Goal: Information Seeking & Learning: Learn about a topic

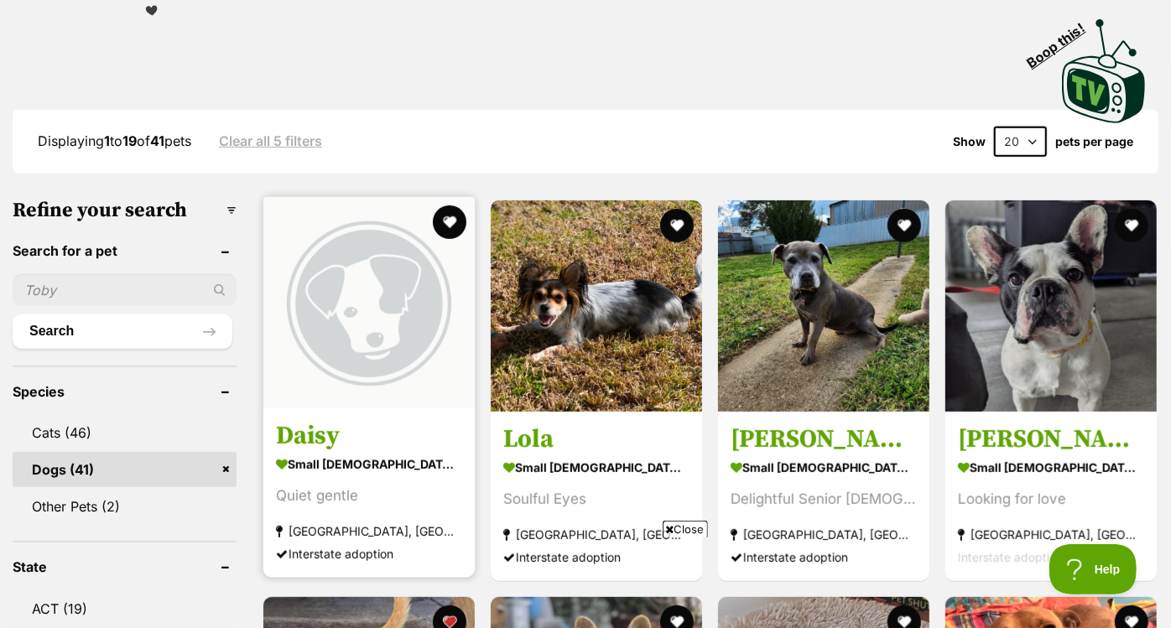
click at [371, 355] on img at bounding box center [368, 302] width 211 height 211
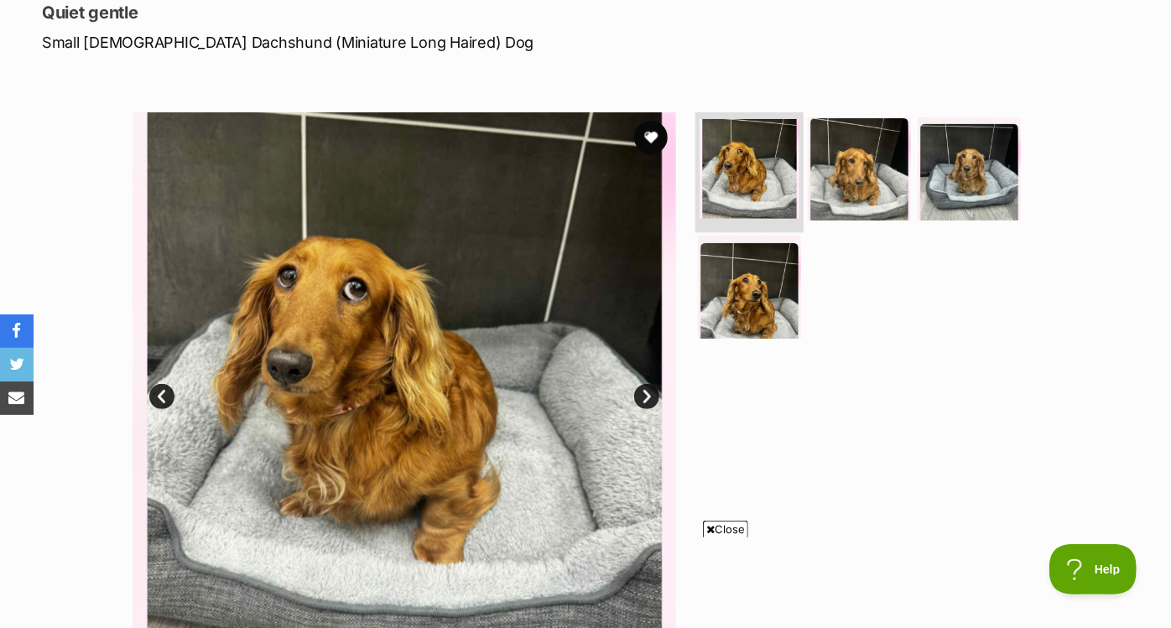
click at [749, 179] on img at bounding box center [749, 169] width 100 height 100
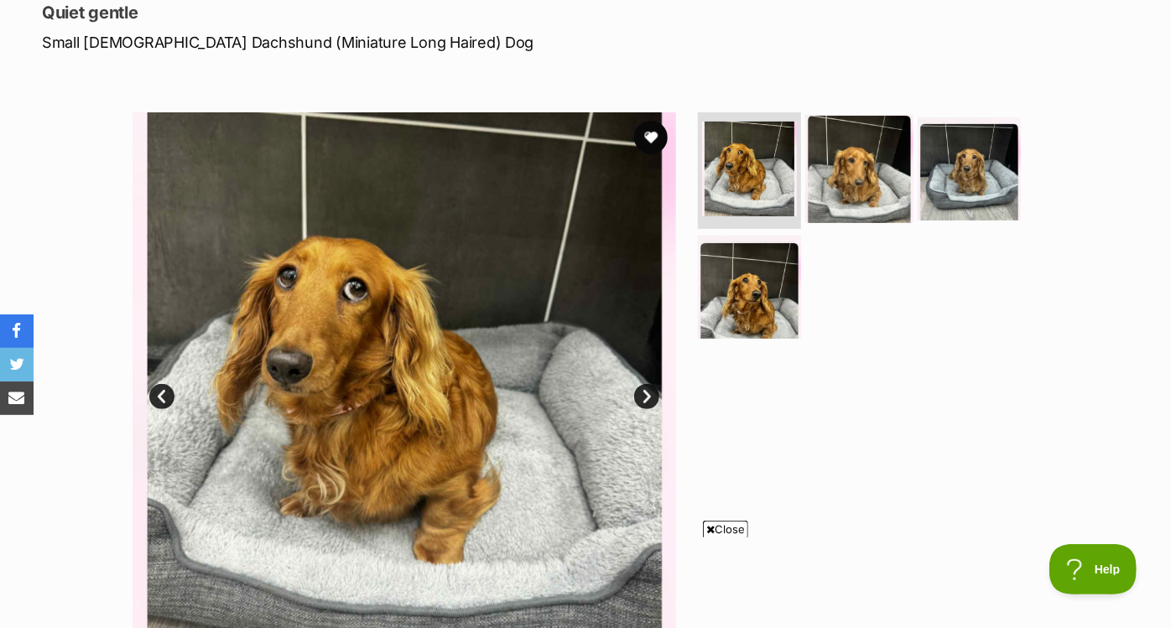
click at [831, 170] on img at bounding box center [859, 168] width 108 height 108
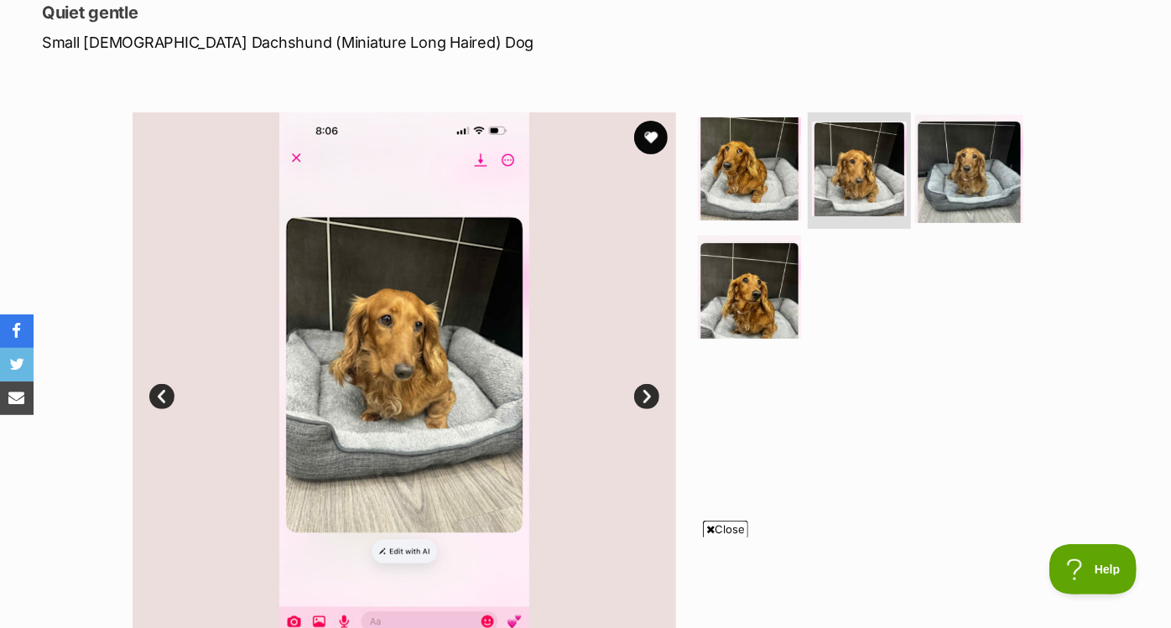
click at [937, 169] on img at bounding box center [969, 168] width 108 height 108
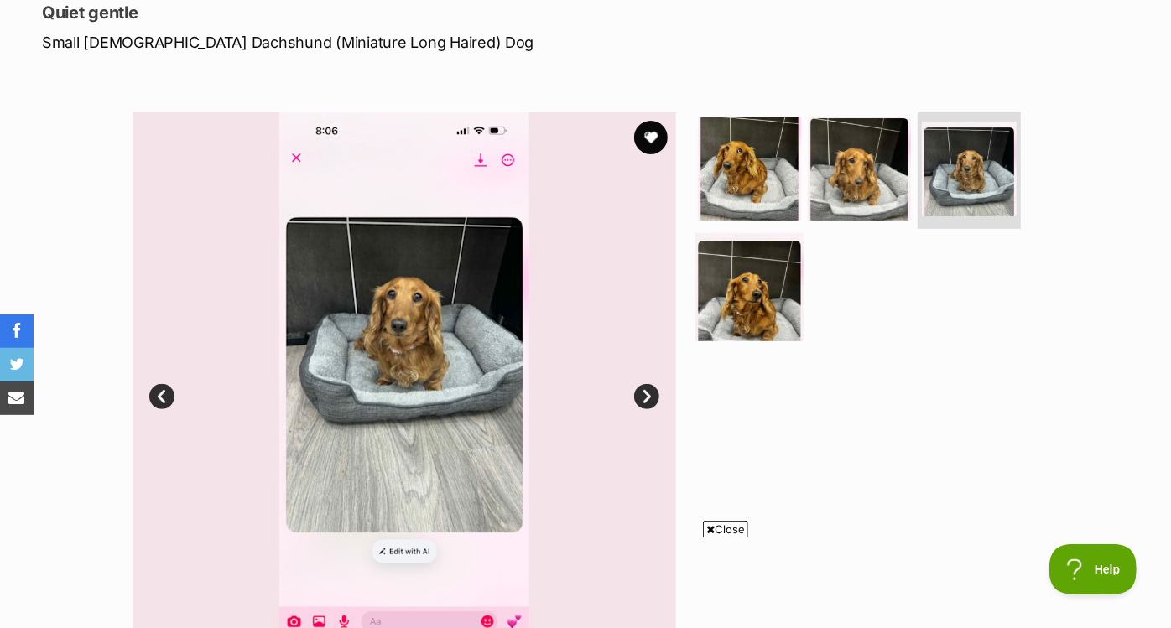
click at [715, 273] on img at bounding box center [749, 287] width 108 height 108
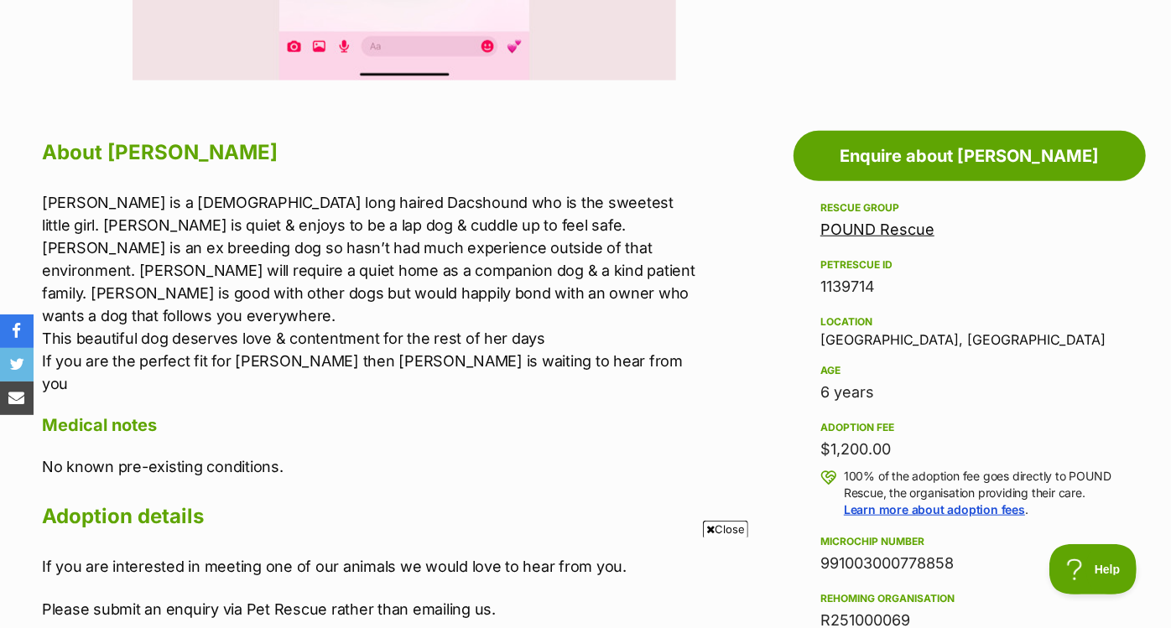
scroll to position [813, 0]
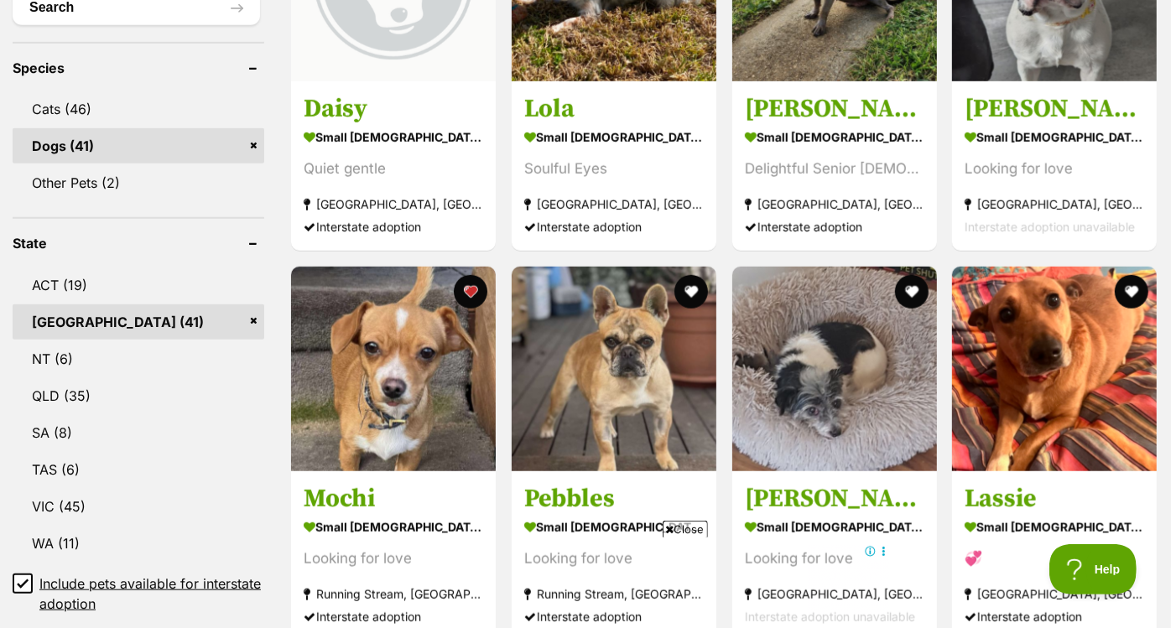
scroll to position [713, 0]
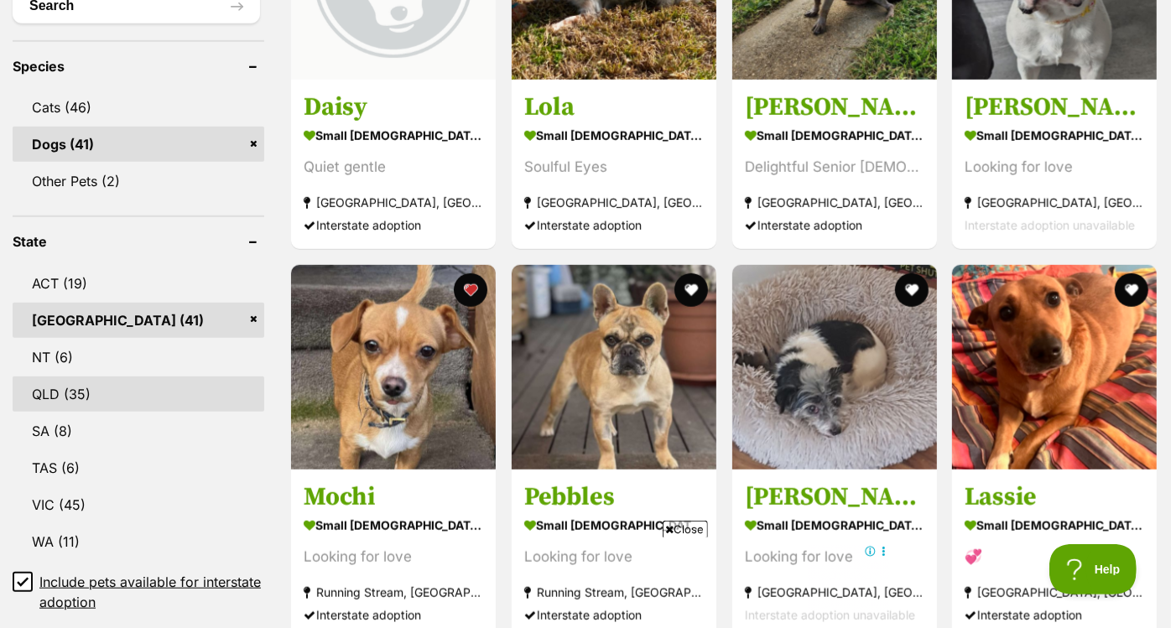
click at [136, 377] on link "QLD (35)" at bounding box center [139, 394] width 252 height 35
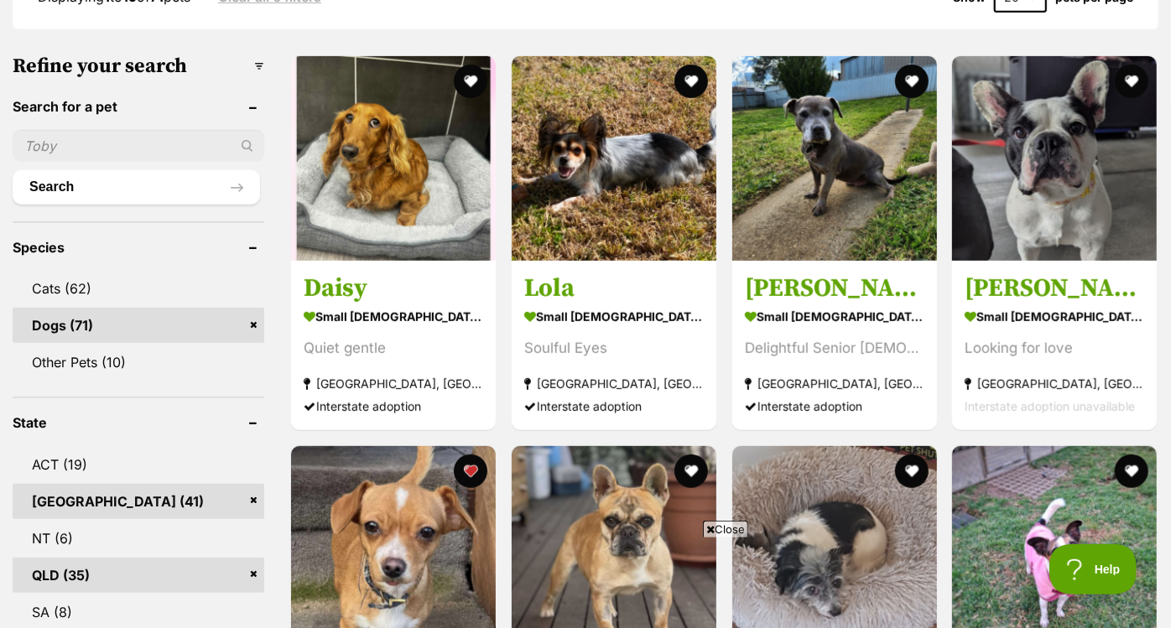
click at [253, 484] on link "[GEOGRAPHIC_DATA] (41)" at bounding box center [139, 501] width 252 height 35
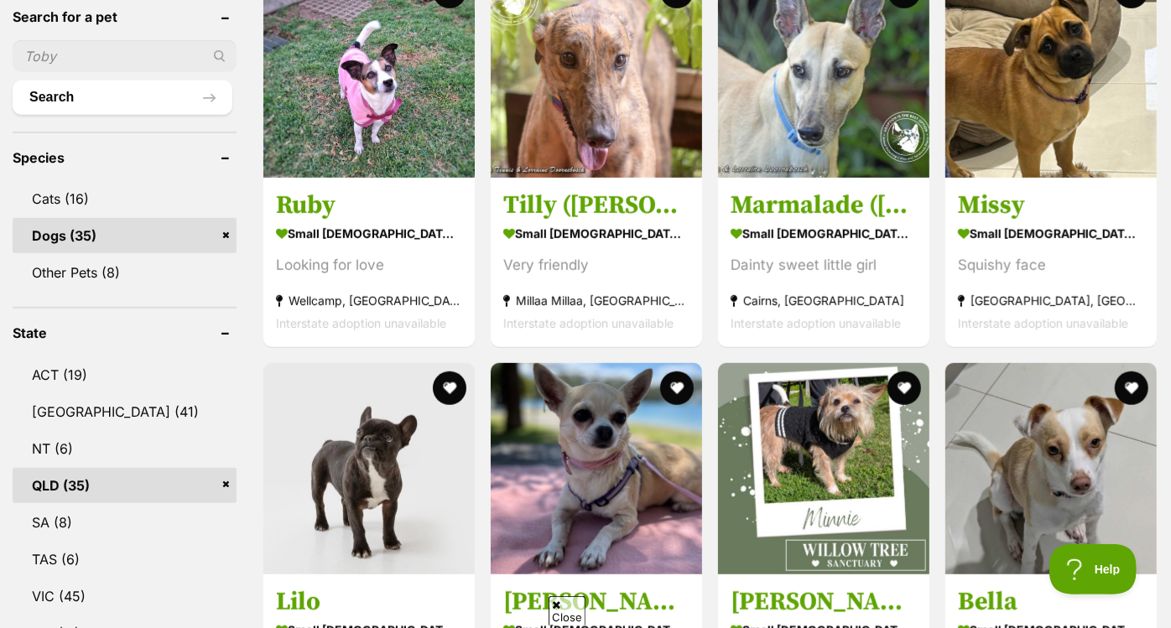
scroll to position [622, 0]
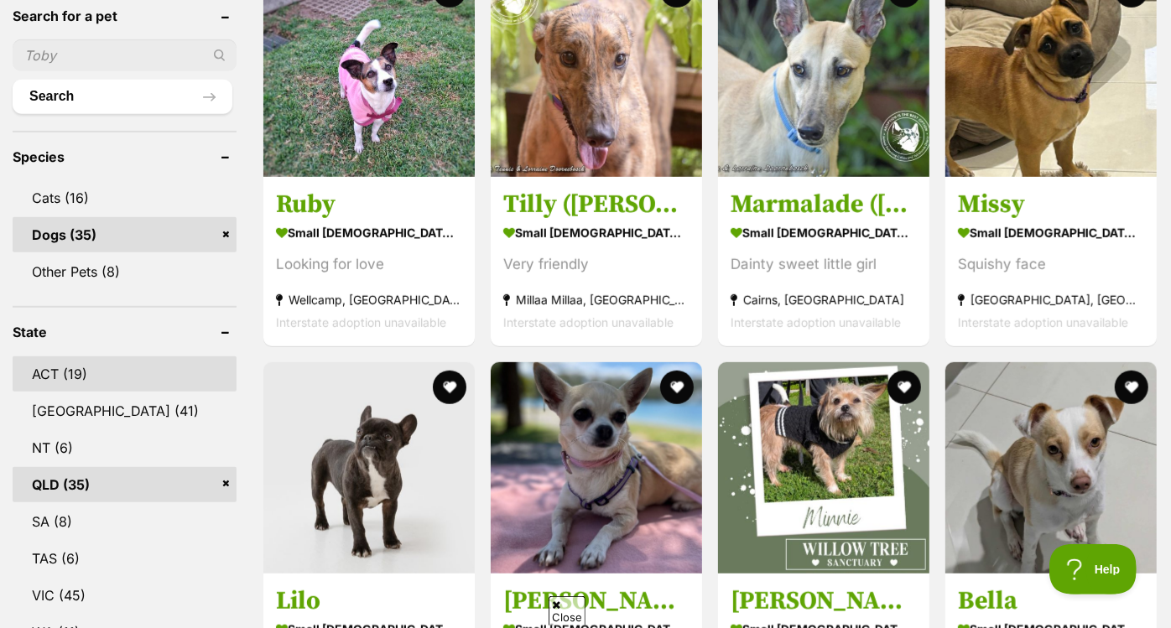
click at [120, 356] on link "ACT (19)" at bounding box center [125, 373] width 224 height 35
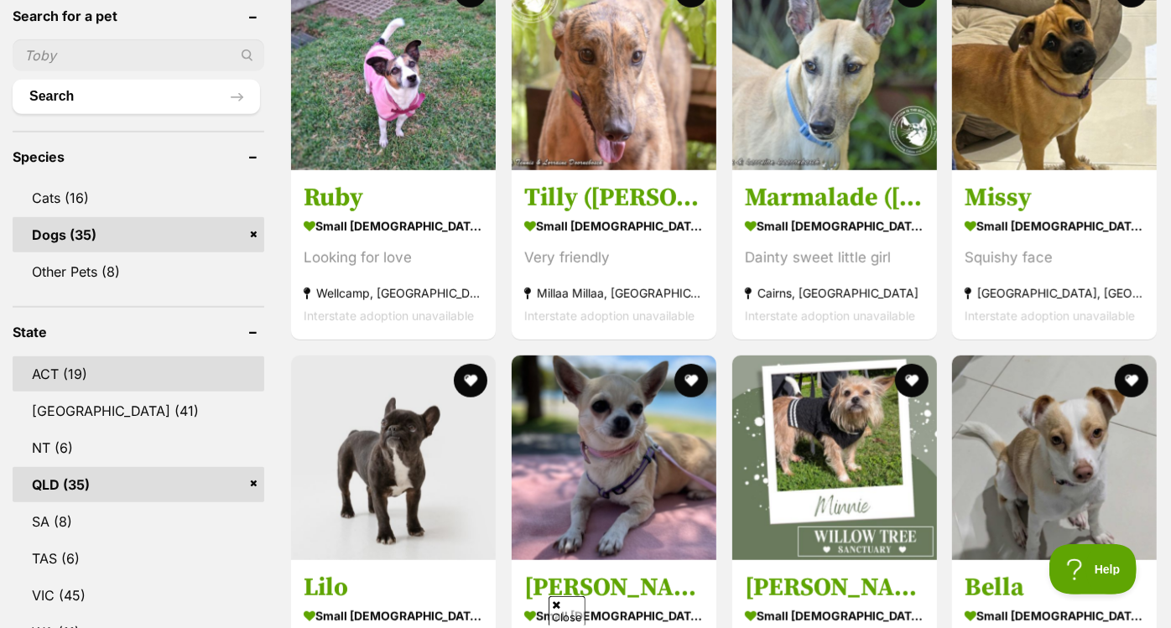
scroll to position [0, 0]
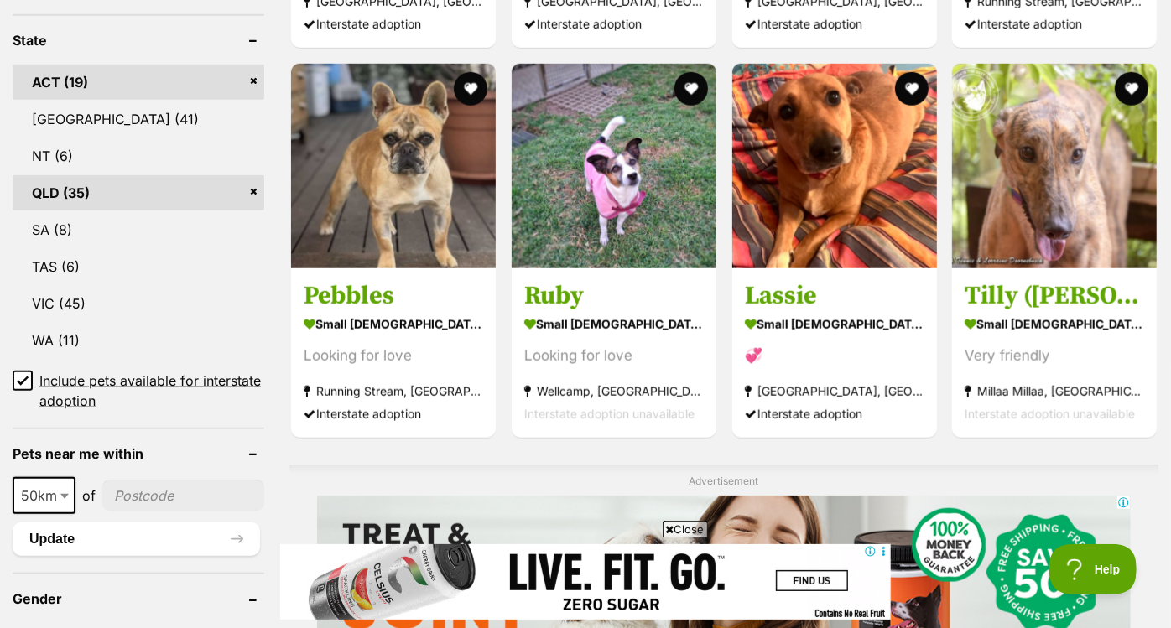
scroll to position [823, 0]
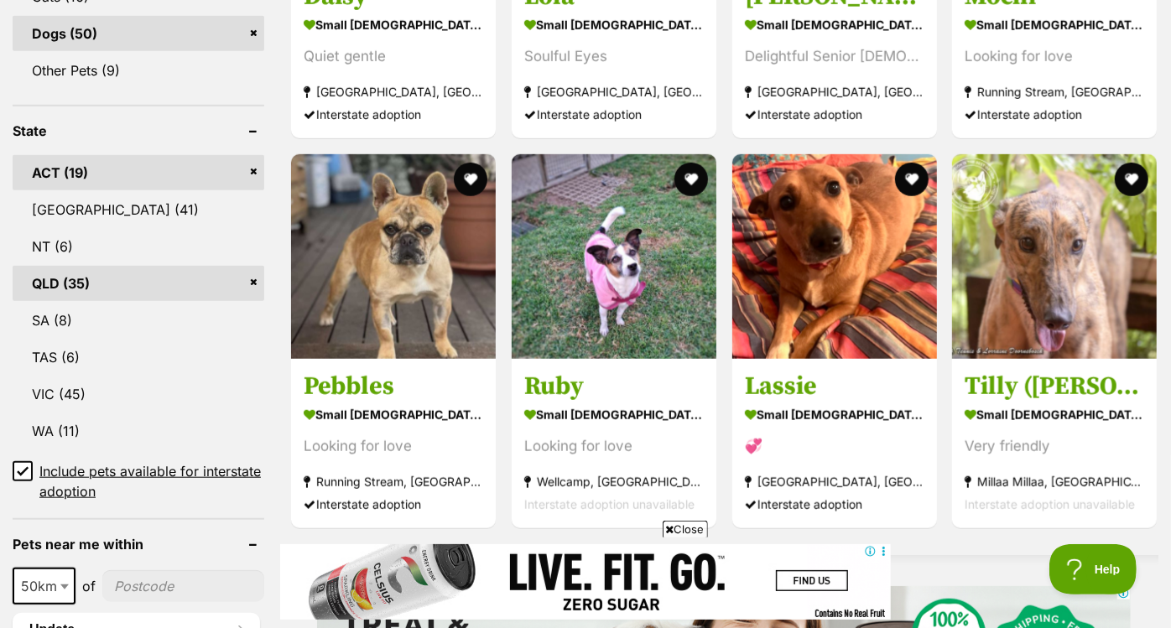
click at [252, 266] on link "QLD (35)" at bounding box center [139, 283] width 252 height 35
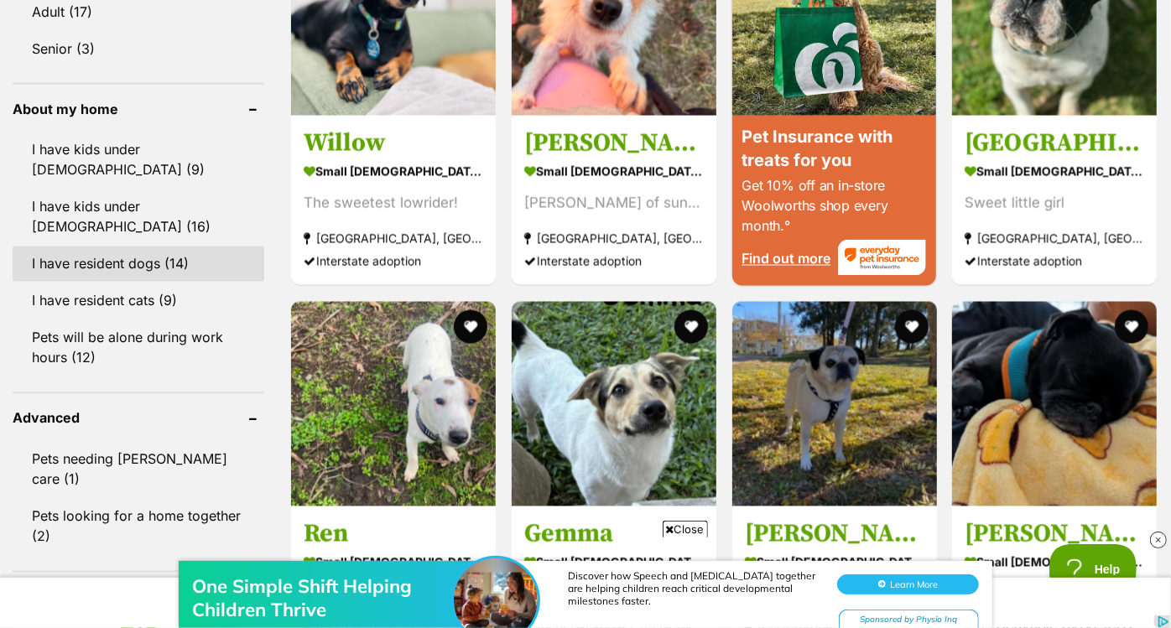
click at [170, 247] on link "I have resident dogs (14)" at bounding box center [139, 264] width 252 height 35
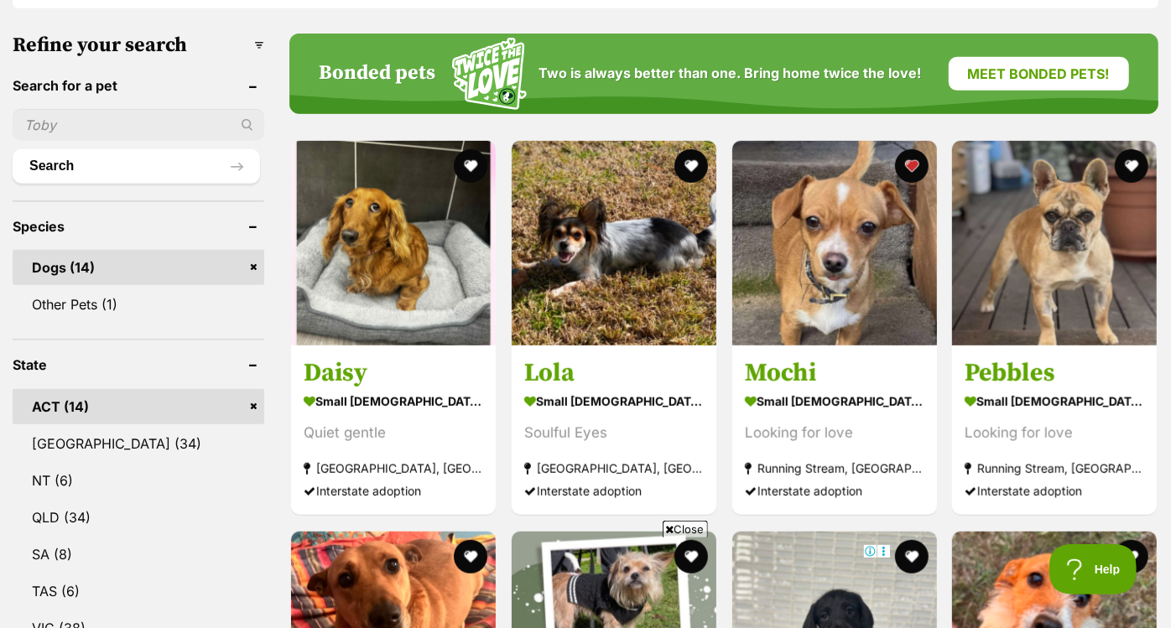
scroll to position [554, 0]
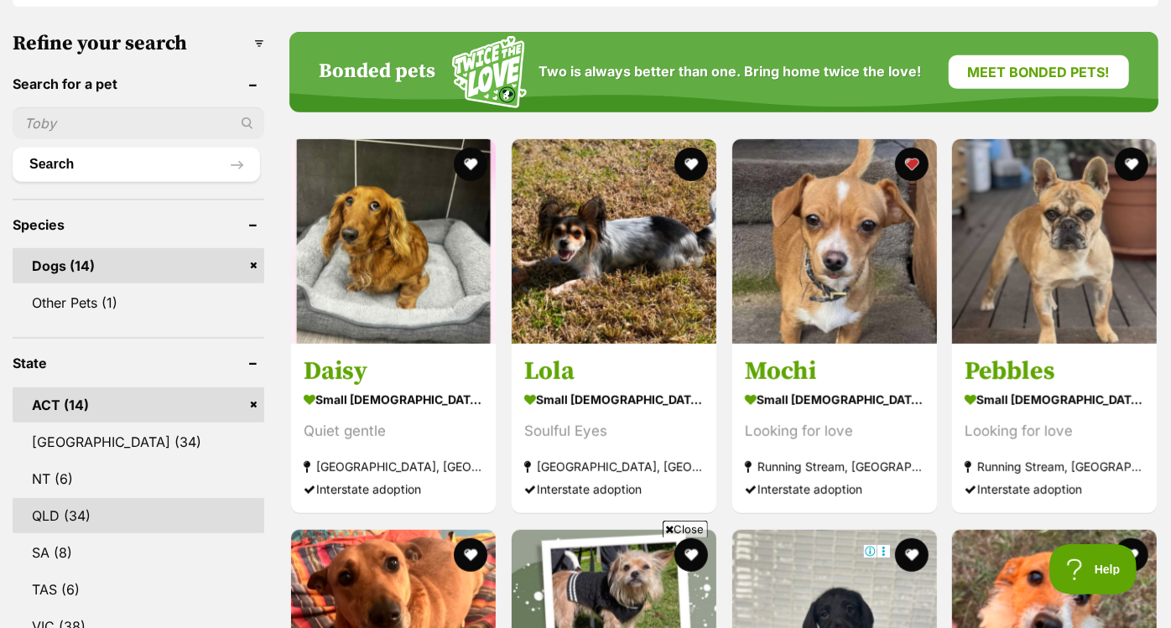
click at [117, 498] on link "QLD (34)" at bounding box center [139, 515] width 252 height 35
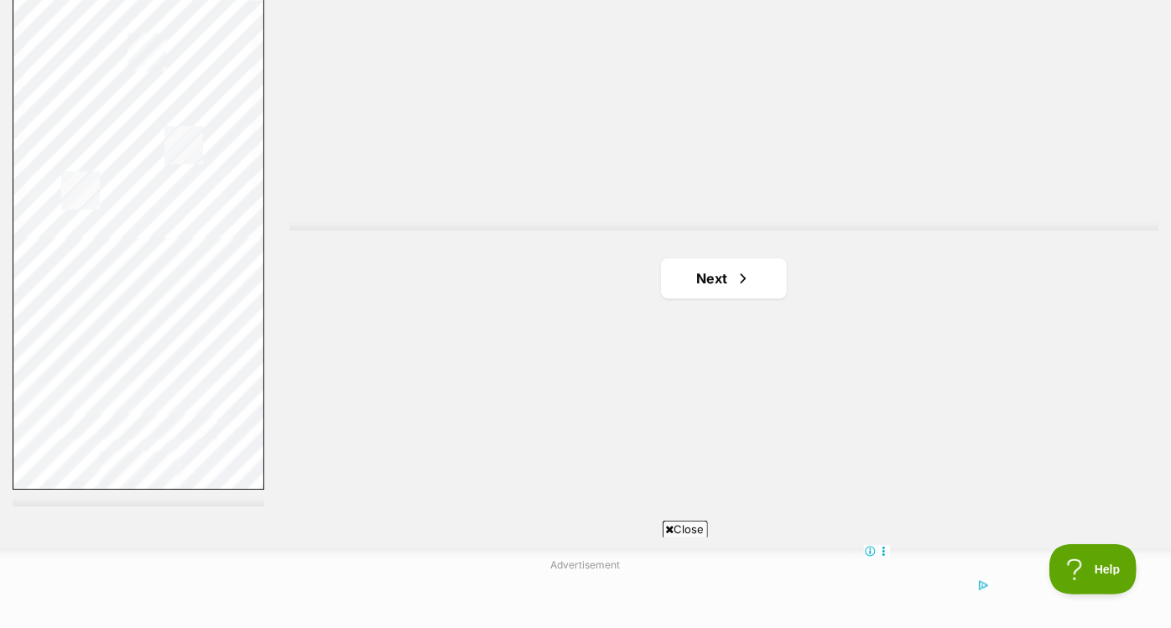
scroll to position [3076, 0]
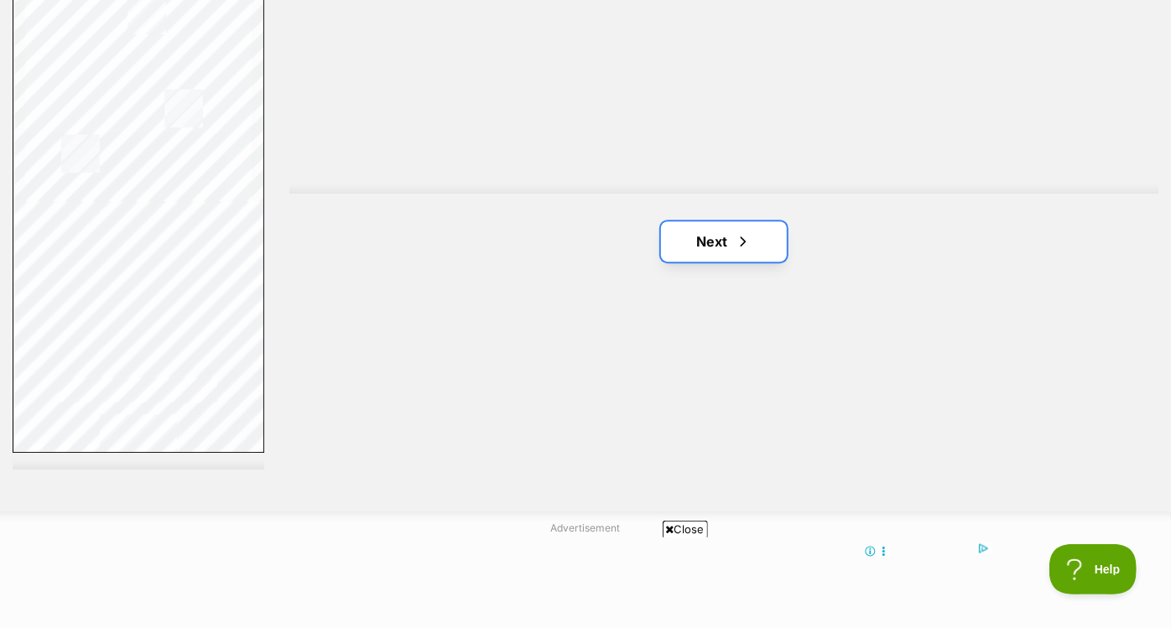
click at [718, 242] on link "Next" at bounding box center [724, 241] width 126 height 40
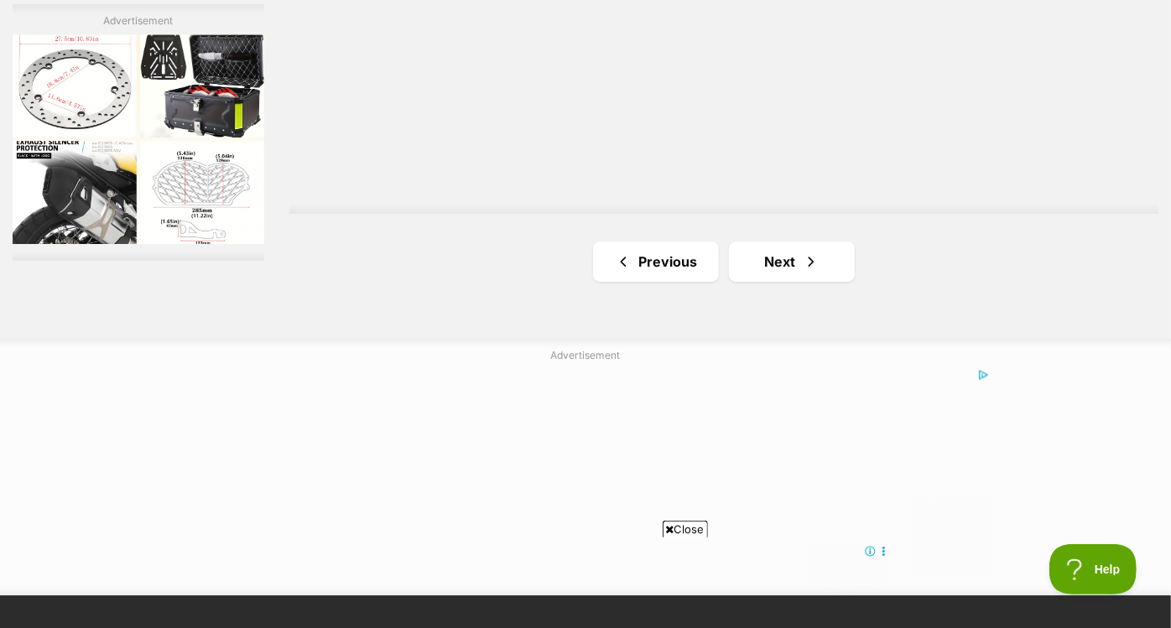
scroll to position [3057, 0]
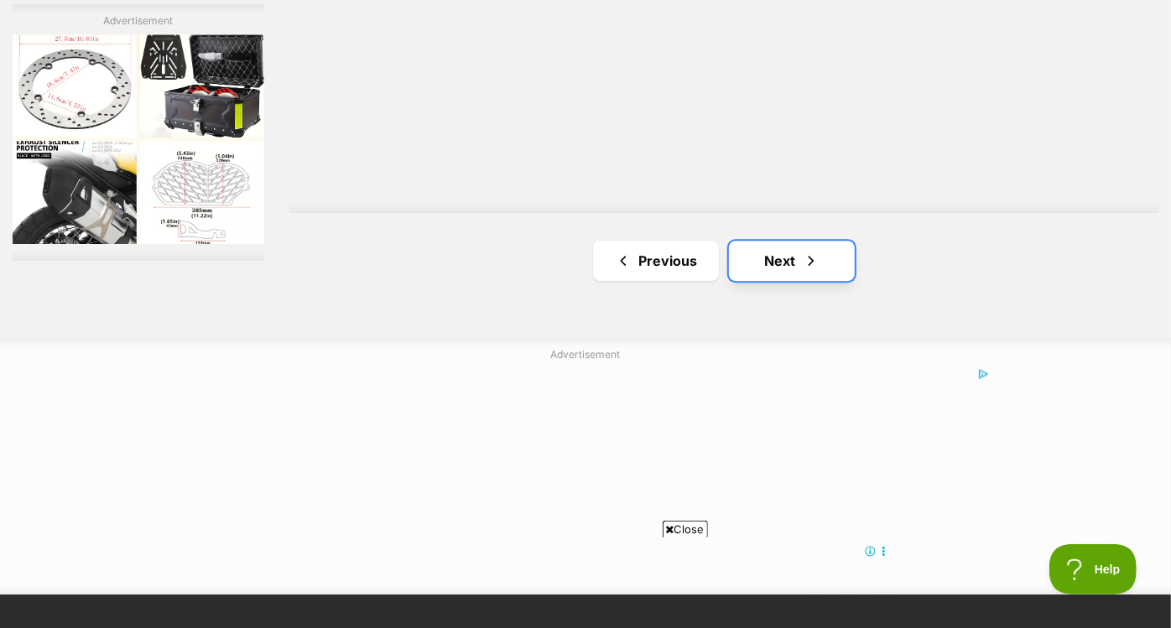
click at [771, 256] on link "Next" at bounding box center [792, 261] width 126 height 40
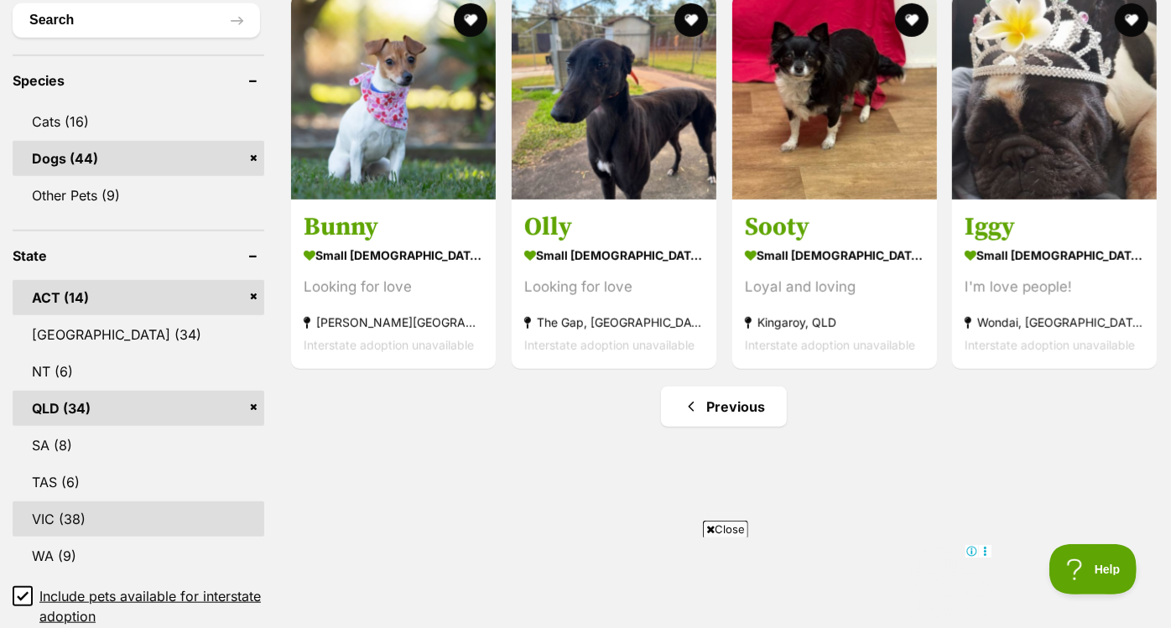
click at [183, 512] on link "VIC (38)" at bounding box center [139, 518] width 252 height 35
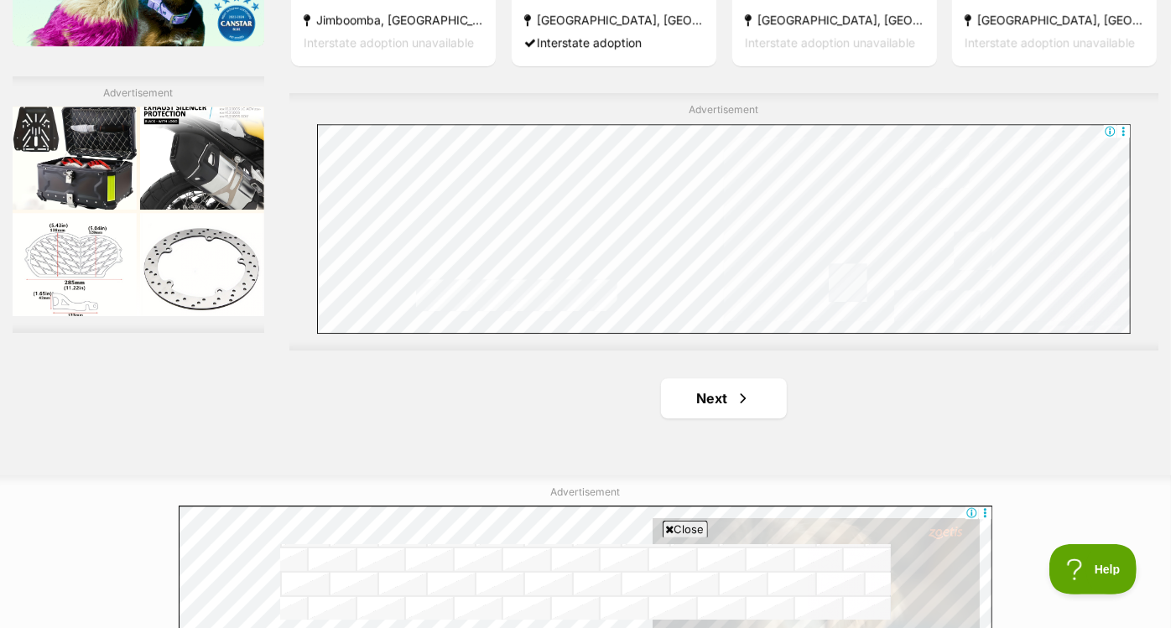
scroll to position [2925, 0]
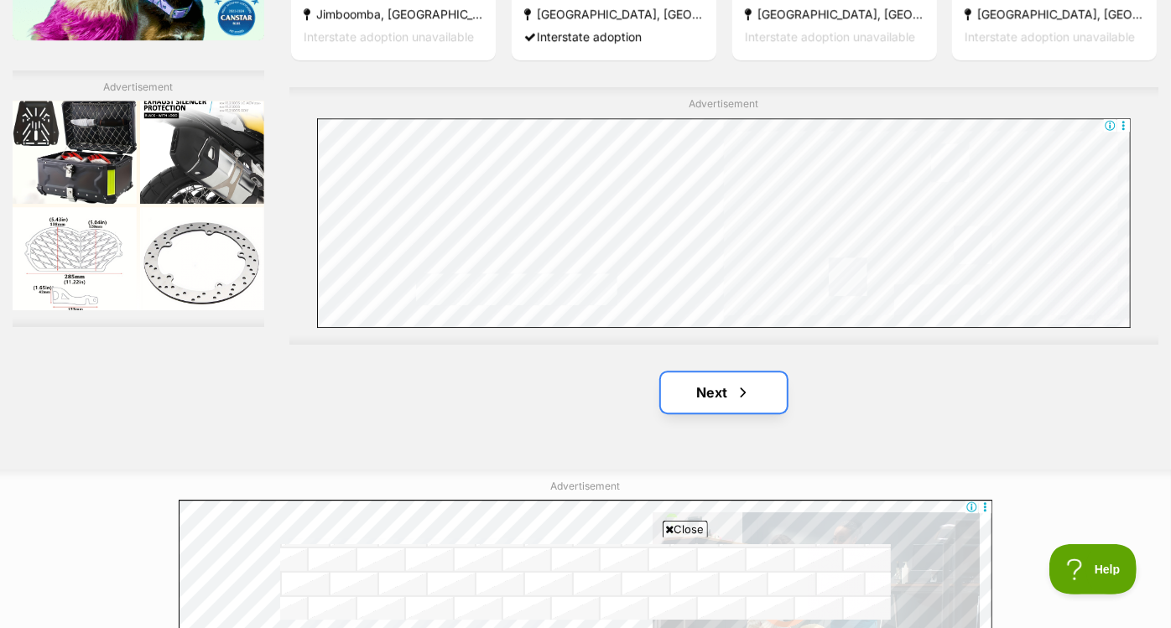
click at [690, 389] on link "Next" at bounding box center [724, 392] width 126 height 40
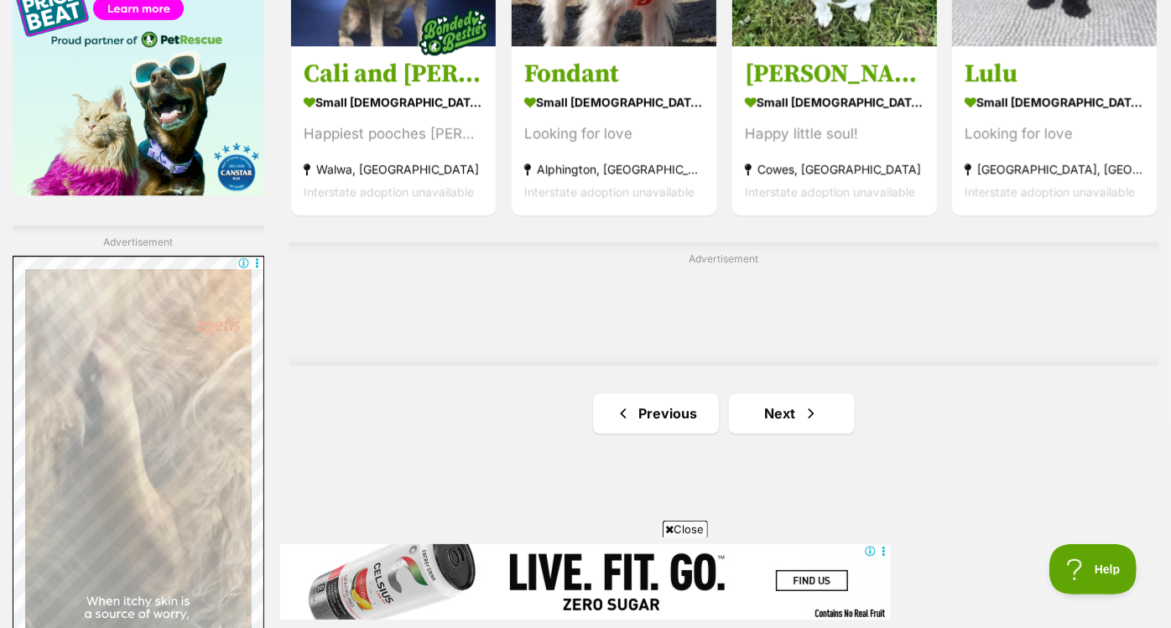
scroll to position [2771, 0]
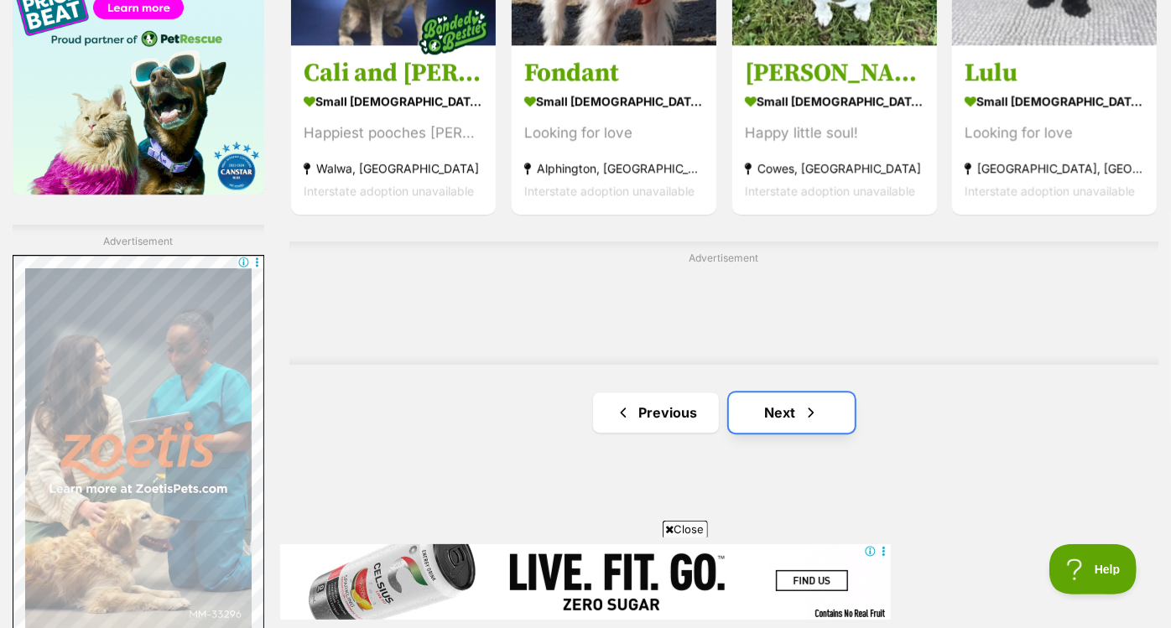
click at [798, 424] on link "Next" at bounding box center [792, 412] width 126 height 40
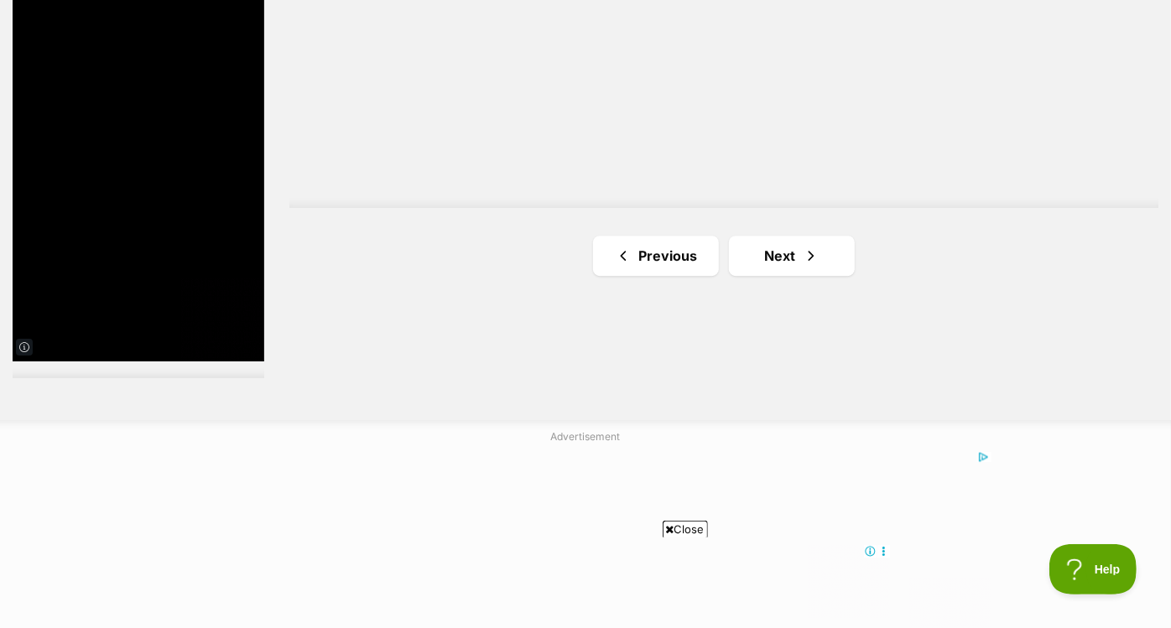
scroll to position [3178, 0]
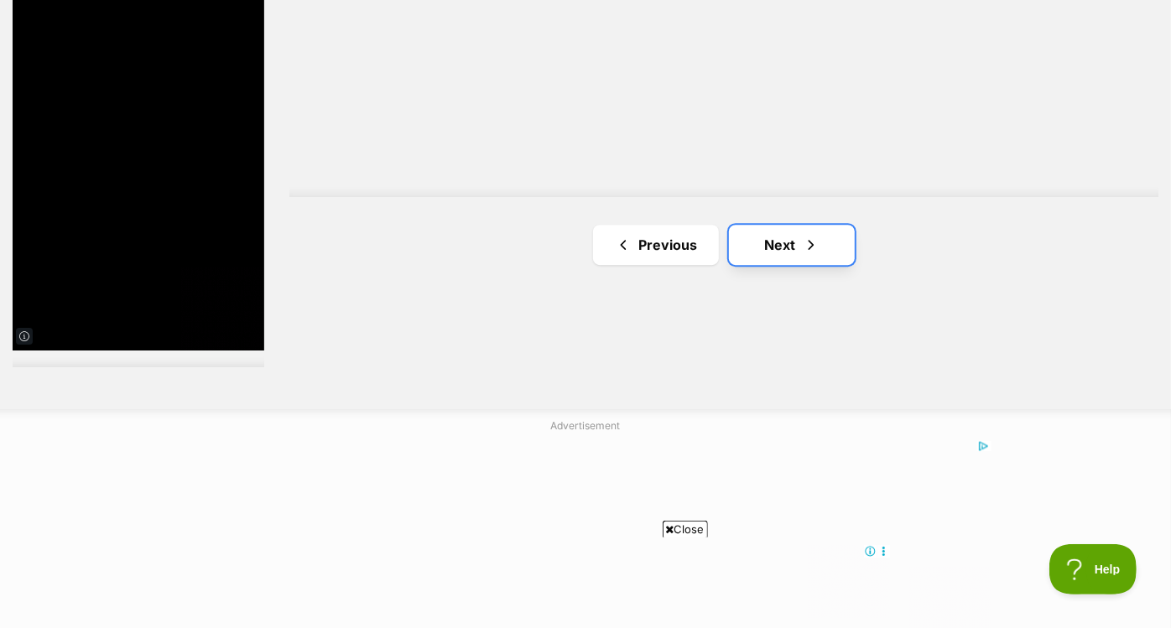
click at [788, 252] on link "Next" at bounding box center [792, 245] width 126 height 40
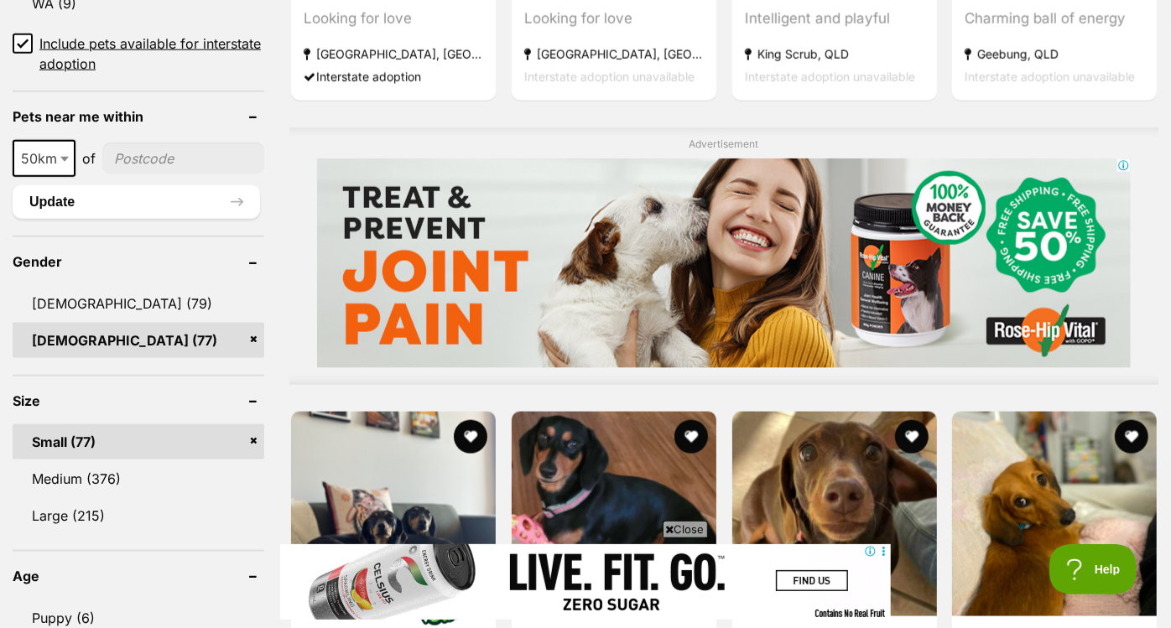
scroll to position [1223, 0]
